Goal: Transaction & Acquisition: Subscribe to service/newsletter

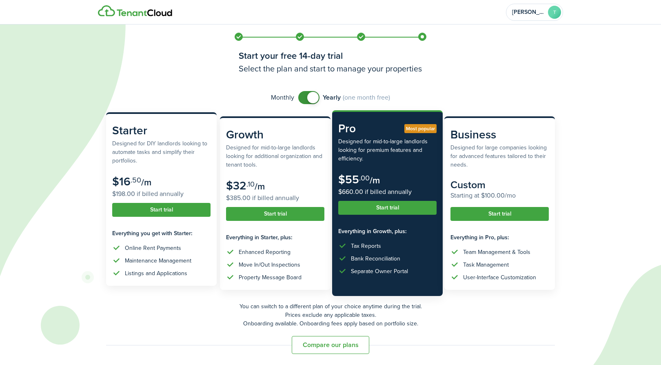
click at [154, 208] on button "Start trial" at bounding box center [161, 210] width 98 height 14
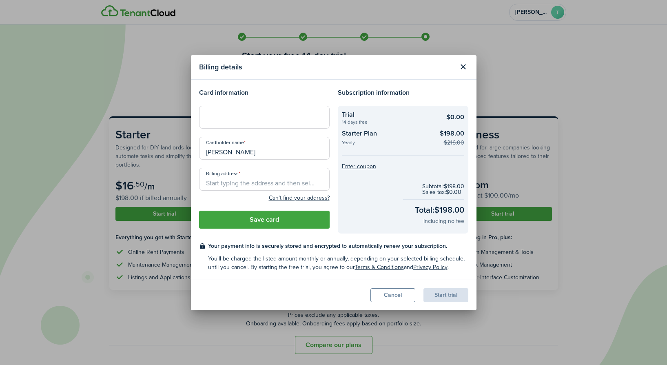
click at [255, 184] on input "Billing address" at bounding box center [264, 179] width 131 height 23
type input "[STREET_ADDRESS]"
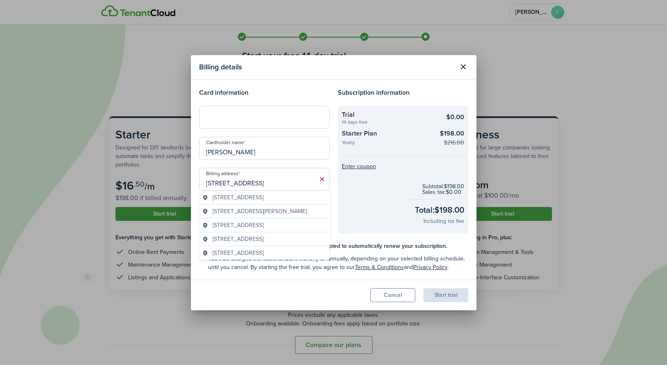
click at [224, 108] on div at bounding box center [264, 117] width 131 height 23
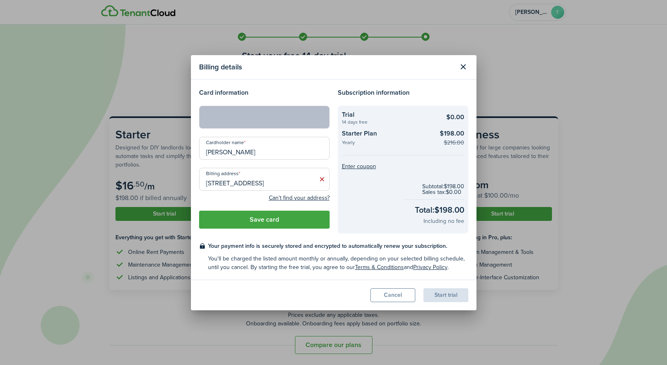
click at [281, 218] on button "Save card" at bounding box center [264, 219] width 131 height 18
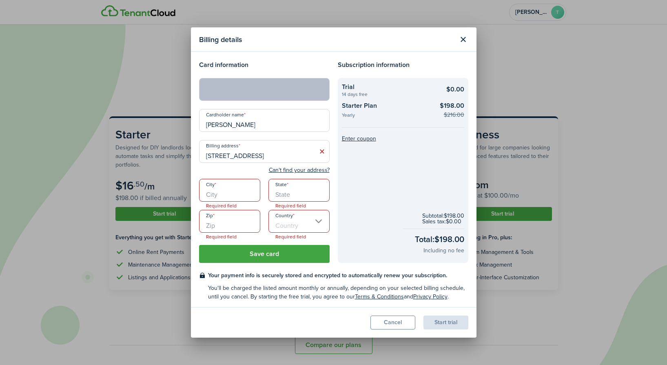
scroll to position [2, 0]
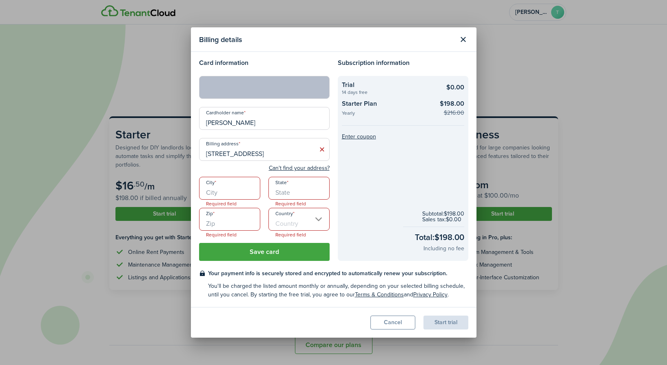
click at [242, 196] on input "City" at bounding box center [229, 188] width 61 height 23
type input "[GEOGRAPHIC_DATA]"
type input "NY"
type input "11236"
type input "[GEOGRAPHIC_DATA]"
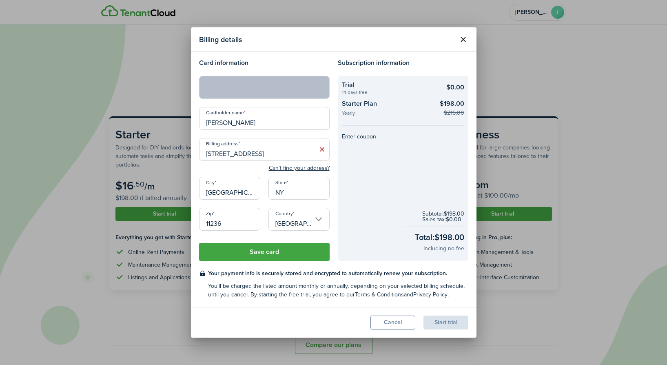
click at [256, 253] on button "Save card" at bounding box center [264, 252] width 131 height 18
click at [286, 250] on button "Save card" at bounding box center [264, 252] width 131 height 18
click at [284, 97] on div at bounding box center [264, 87] width 131 height 23
click at [248, 250] on button "Save card" at bounding box center [264, 252] width 131 height 18
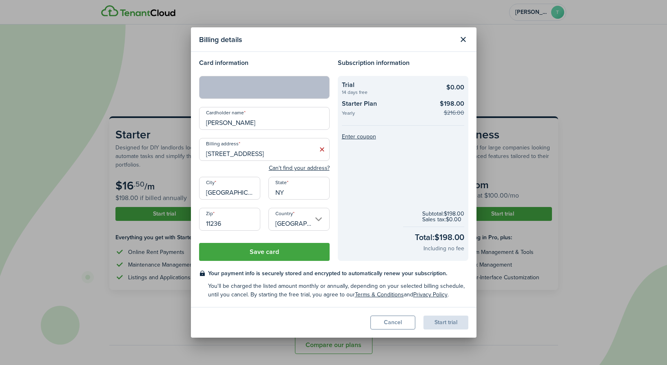
click at [248, 250] on button "Save card" at bounding box center [264, 252] width 131 height 18
click at [243, 248] on button "Save card" at bounding box center [264, 252] width 131 height 18
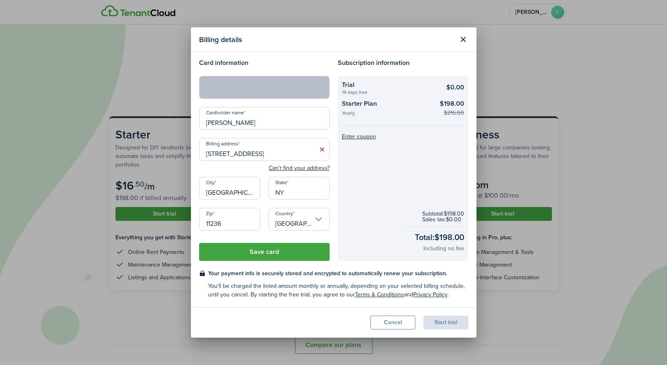
click at [243, 248] on button "Save card" at bounding box center [264, 252] width 131 height 18
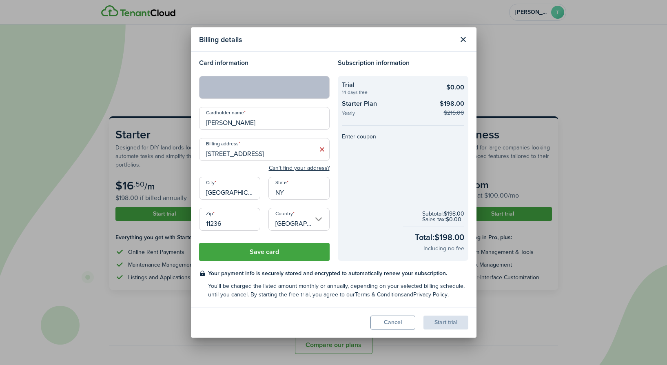
click at [243, 248] on button "Save card" at bounding box center [264, 252] width 131 height 18
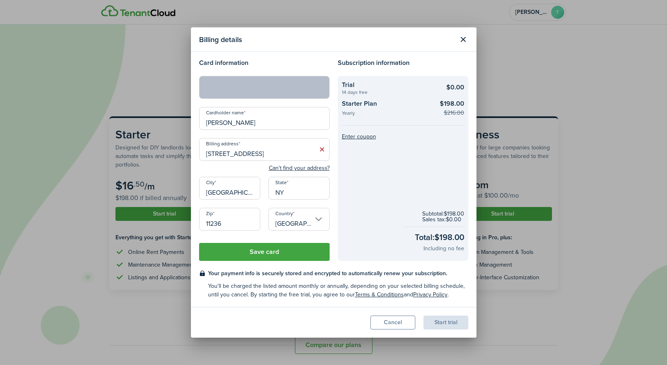
click at [243, 248] on button "Save card" at bounding box center [264, 252] width 131 height 18
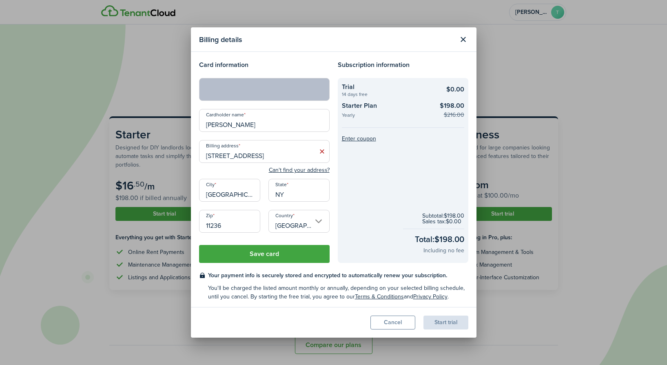
click at [255, 253] on button "Save card" at bounding box center [264, 254] width 131 height 18
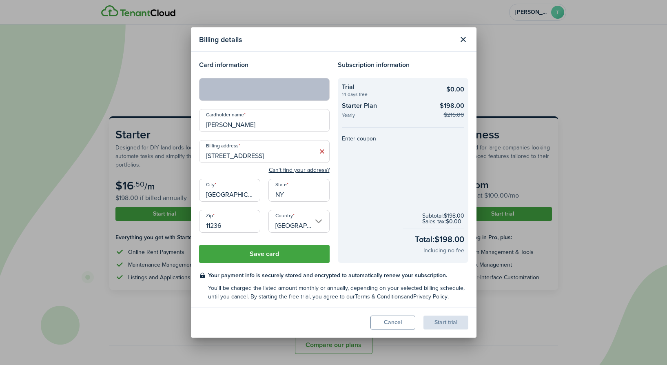
click at [255, 253] on button "Save card" at bounding box center [264, 254] width 131 height 18
